Goal: Information Seeking & Learning: Learn about a topic

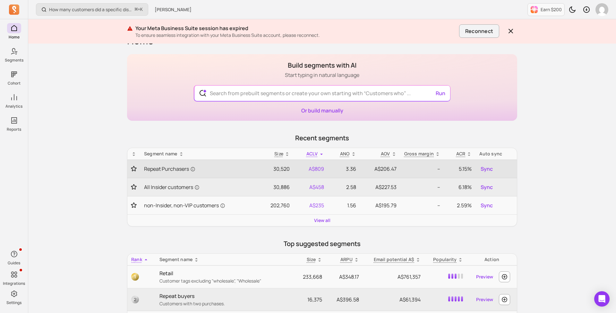
scroll to position [16, 0]
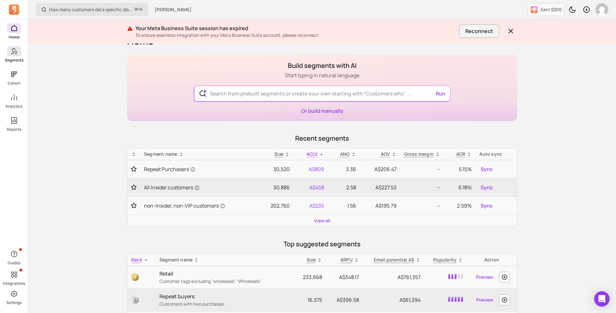
click at [14, 56] on span at bounding box center [14, 51] width 14 height 10
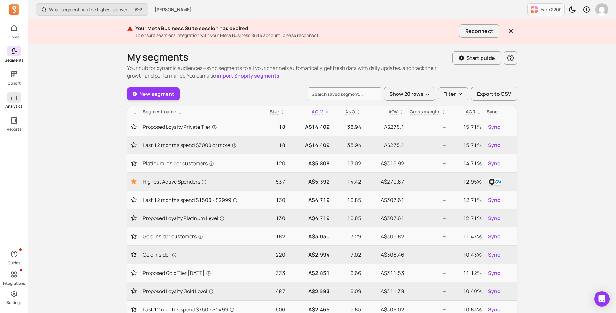
click at [17, 101] on icon at bounding box center [14, 98] width 8 height 8
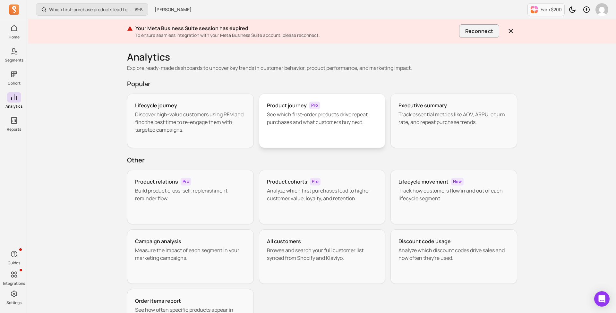
click at [323, 123] on p "See which first-order products drive repeat purchases and what customers buy ne…" at bounding box center [322, 118] width 111 height 15
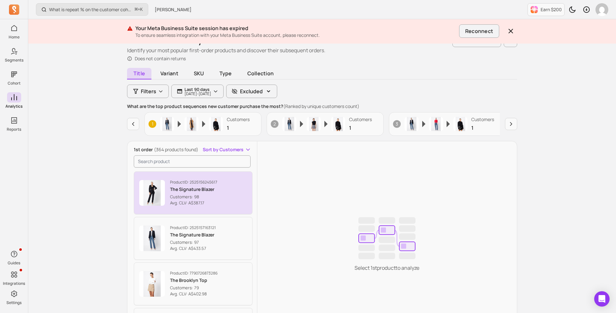
click at [207, 193] on div "Product ID: 2525156245617 The Signature Blazer Customers: 98 Avg. CLV: A$387.17" at bounding box center [193, 193] width 47 height 27
